Goal: Transaction & Acquisition: Subscribe to service/newsletter

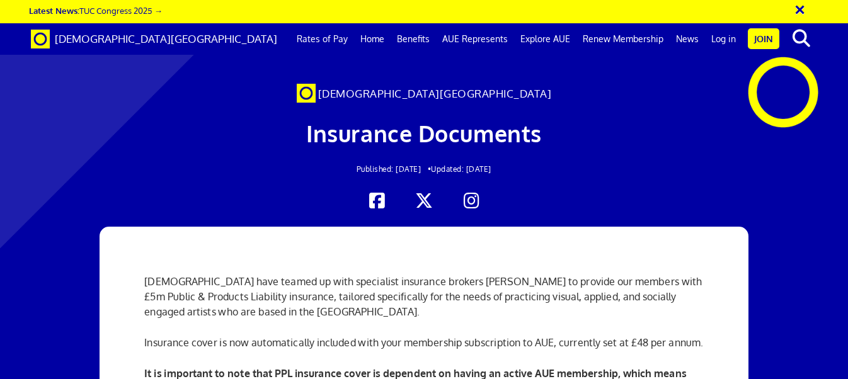
scroll to position [744, 0]
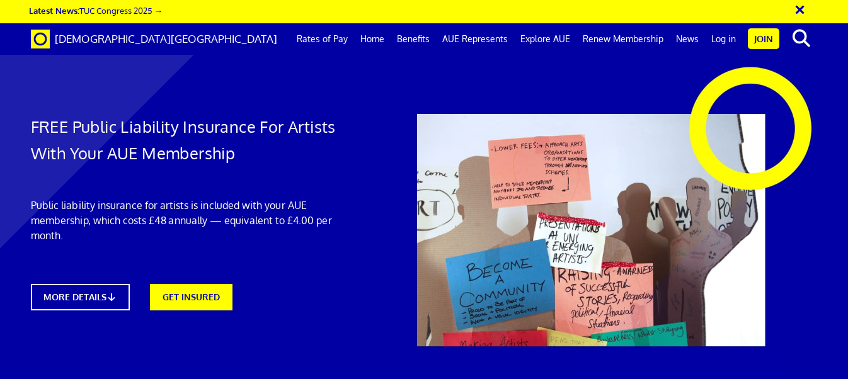
scroll to position [21, 0]
click at [212, 282] on link "GET INSURED" at bounding box center [191, 296] width 91 height 29
click at [113, 292] on icon at bounding box center [115, 296] width 12 height 9
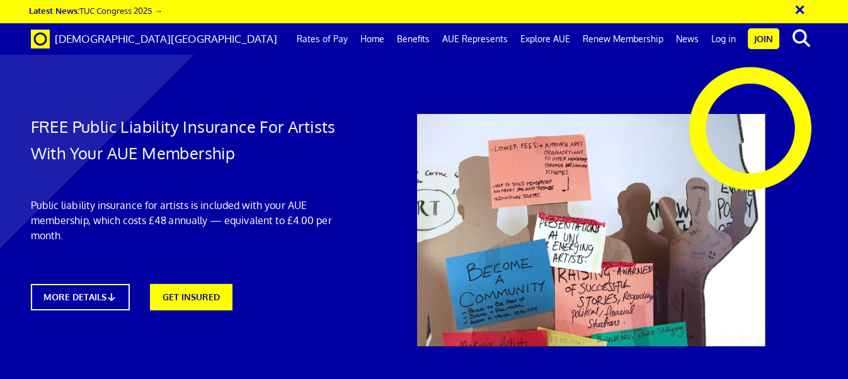
drag, startPoint x: 672, startPoint y: 260, endPoint x: 446, endPoint y: 221, distance: 229.0
drag, startPoint x: 664, startPoint y: 257, endPoint x: 436, endPoint y: 210, distance: 233.5
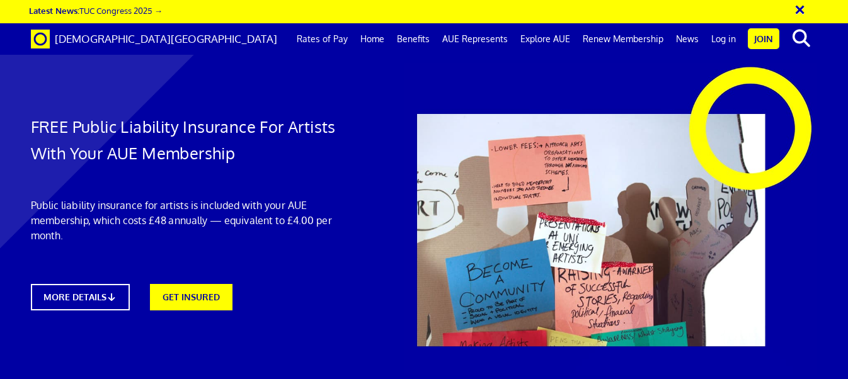
copy ul "Up to £5m Public & Products Liability Covers accidental Injury to any person Co…"
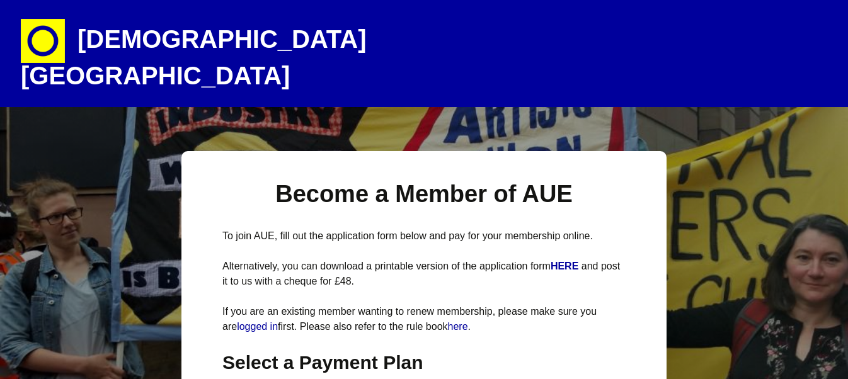
select select
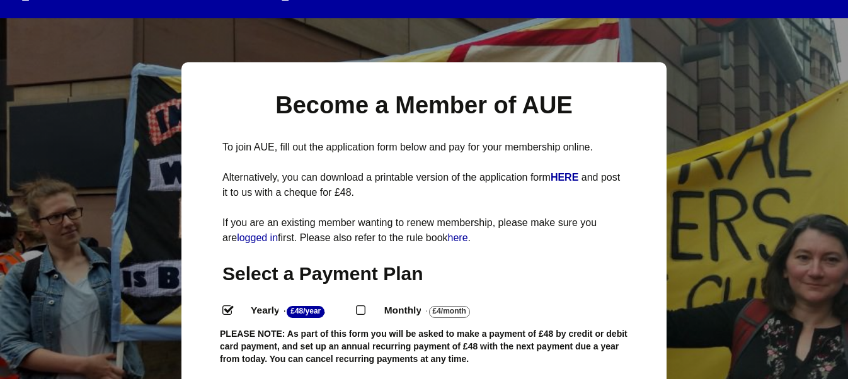
scroll to position [103, 0]
